Goal: Share content

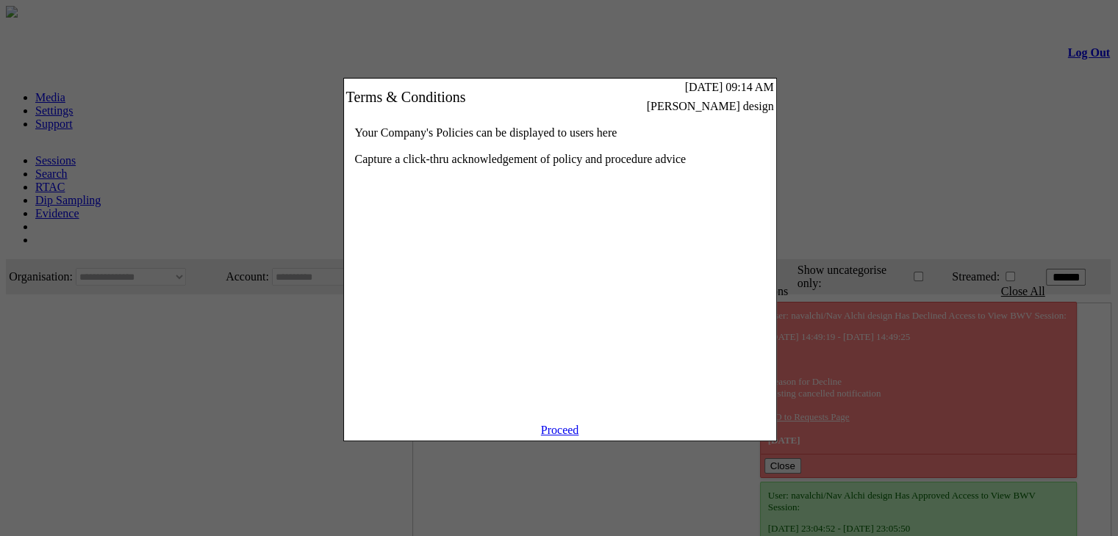
click at [551, 436] on link "Proceed" at bounding box center [560, 430] width 38 height 12
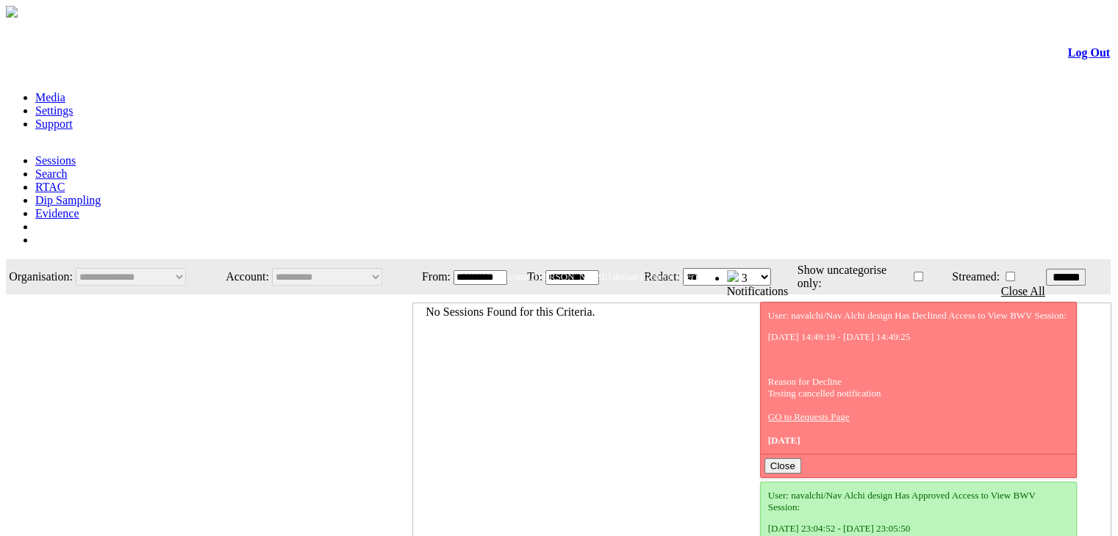
click at [79, 207] on link "Evidence" at bounding box center [57, 213] width 44 height 12
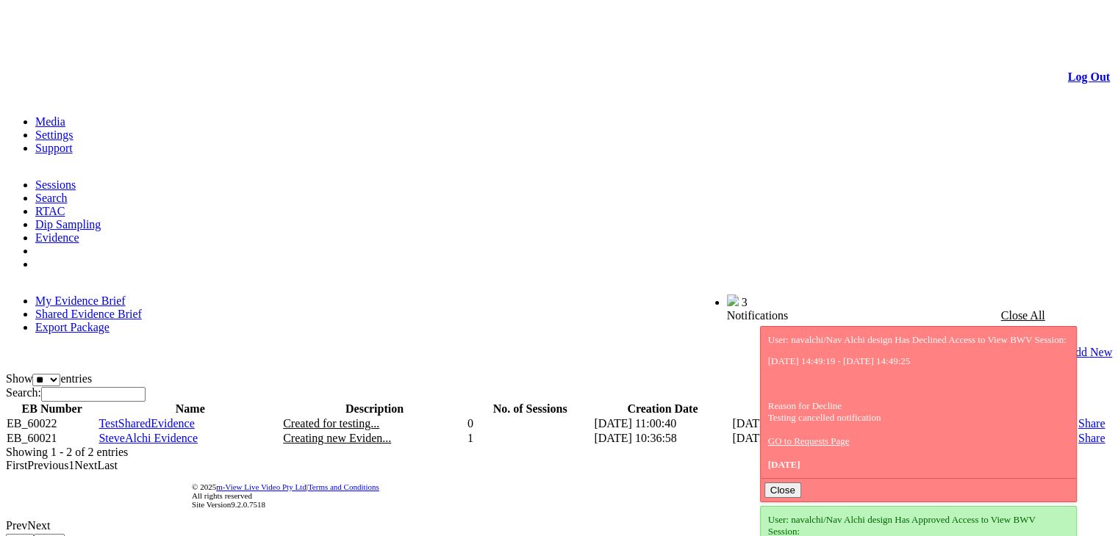
click at [1078, 417] on link "Share" at bounding box center [1091, 423] width 26 height 12
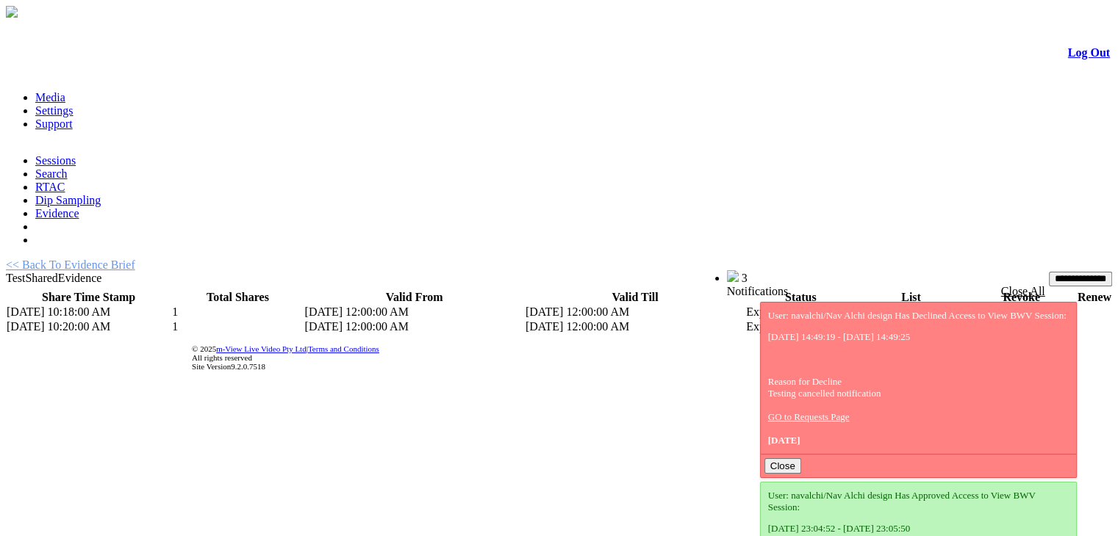
click at [856, 306] on link "List" at bounding box center [865, 312] width 18 height 12
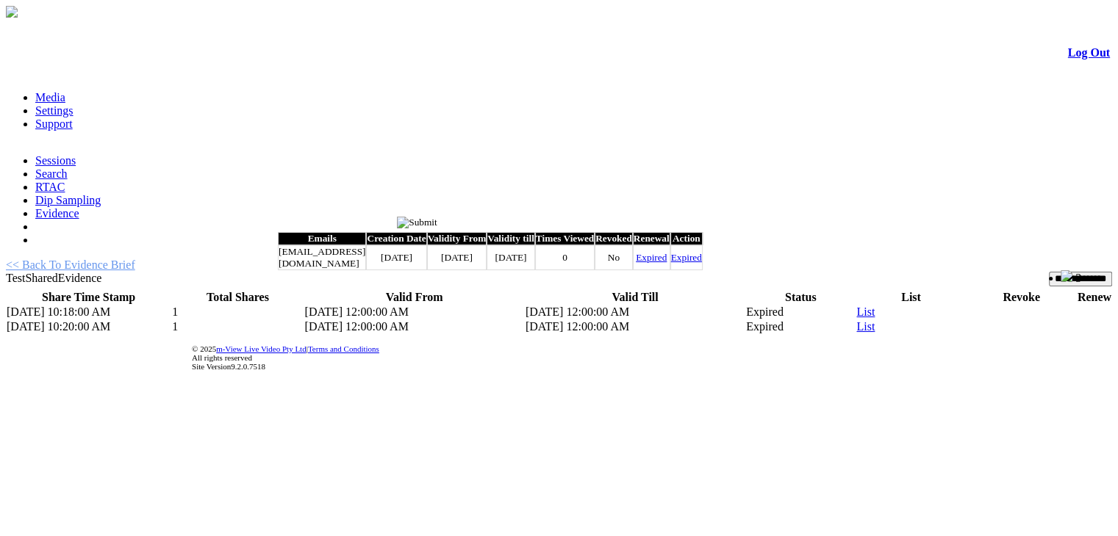
click at [437, 220] on input "image" at bounding box center [417, 223] width 40 height 12
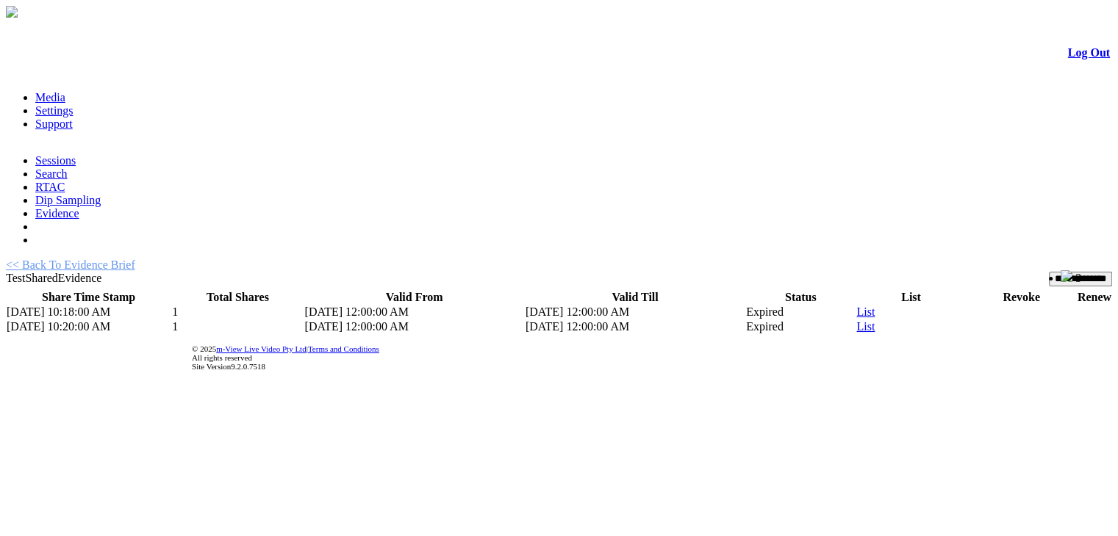
click at [856, 320] on link "List" at bounding box center [865, 326] width 18 height 12
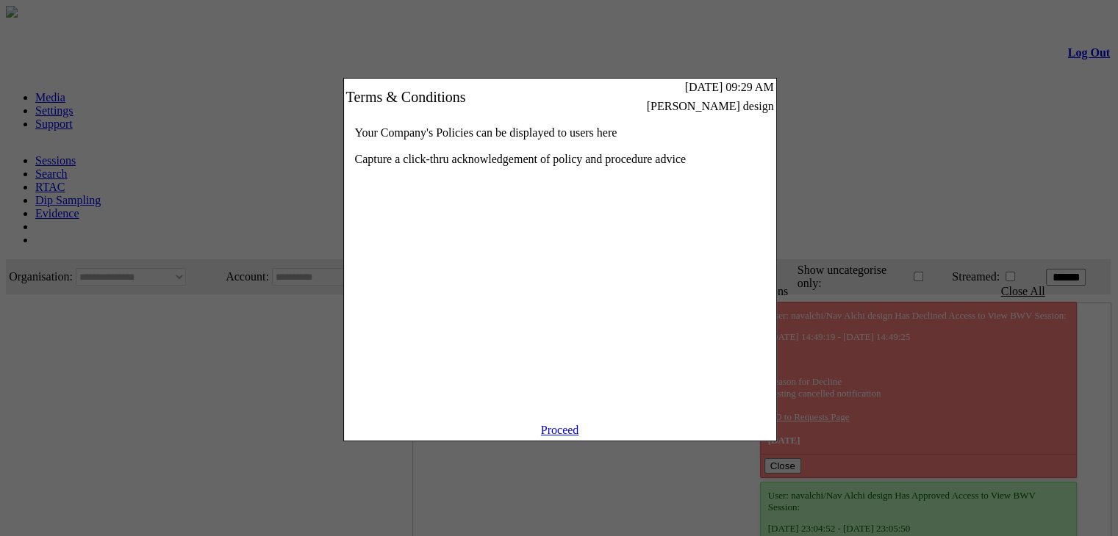
click at [568, 436] on link "Proceed" at bounding box center [560, 430] width 38 height 12
